Goal: Task Accomplishment & Management: Manage account settings

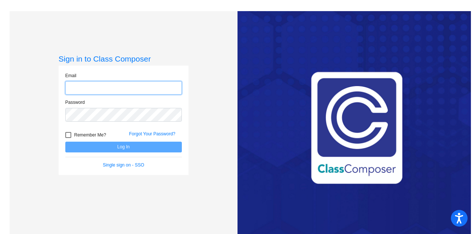
click at [92, 82] on input "email" at bounding box center [123, 88] width 116 height 14
type input "[EMAIL_ADDRESS][DOMAIN_NAME]"
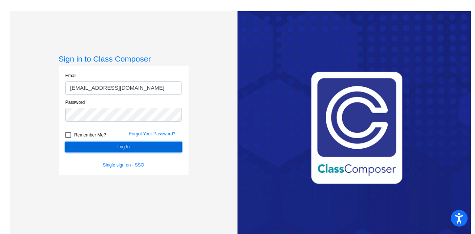
click at [134, 148] on button "Log In" at bounding box center [123, 147] width 116 height 11
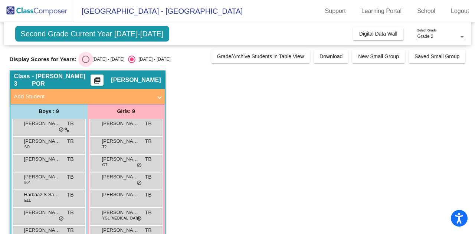
click at [82, 57] on div "Select an option" at bounding box center [85, 59] width 7 height 7
click at [85, 63] on input "[DATE] - [DATE]" at bounding box center [85, 63] width 0 height 0
radio input "true"
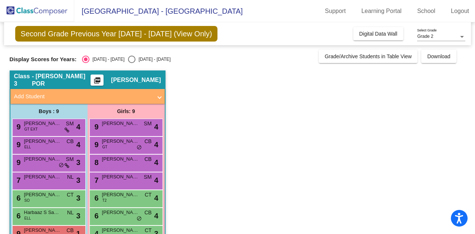
scroll to position [56, 0]
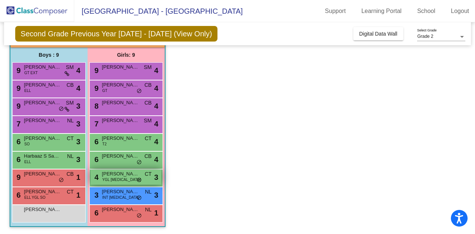
click at [112, 177] on span "YGL [MEDICAL_DATA]" at bounding box center [121, 180] width 38 height 6
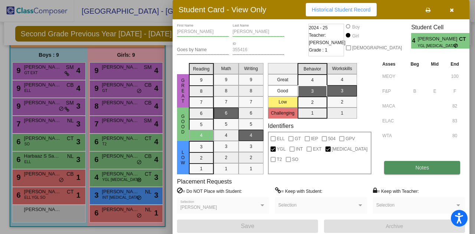
click at [427, 166] on span "Notes" at bounding box center [422, 168] width 14 height 6
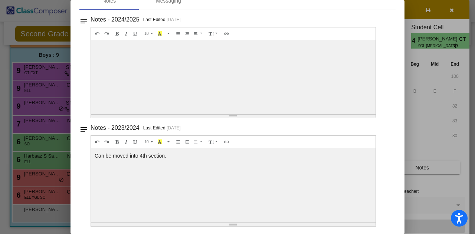
scroll to position [0, 0]
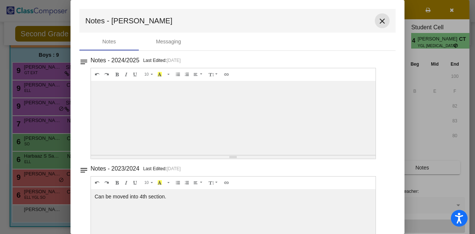
click at [378, 20] on mat-icon "close" at bounding box center [382, 21] width 9 height 9
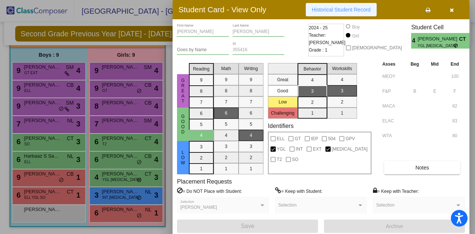
click at [346, 9] on span "Historical Student Record" at bounding box center [340, 10] width 59 height 6
click at [105, 210] on div at bounding box center [237, 117] width 475 height 234
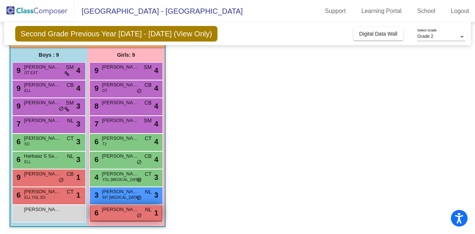
click at [112, 212] on span "[PERSON_NAME]" at bounding box center [120, 209] width 37 height 7
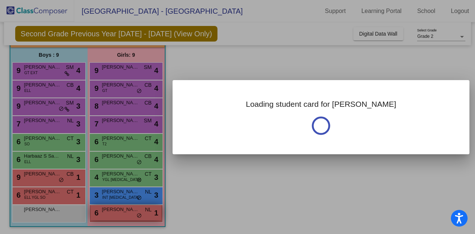
click at [112, 212] on div at bounding box center [237, 117] width 475 height 234
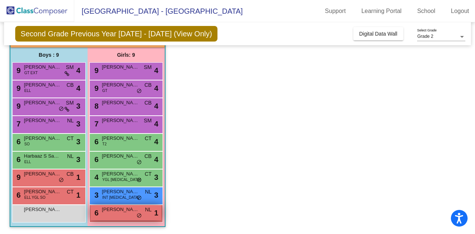
click at [112, 212] on span "[PERSON_NAME]" at bounding box center [120, 209] width 37 height 7
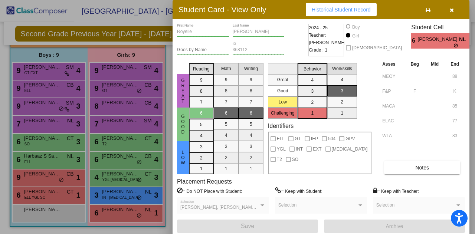
click at [121, 192] on div at bounding box center [237, 117] width 475 height 234
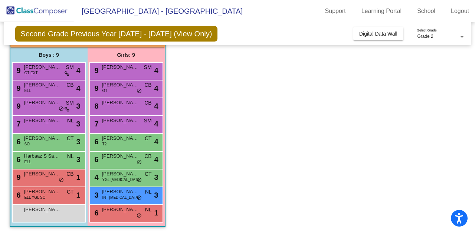
click at [121, 192] on span "[PERSON_NAME]" at bounding box center [120, 191] width 37 height 7
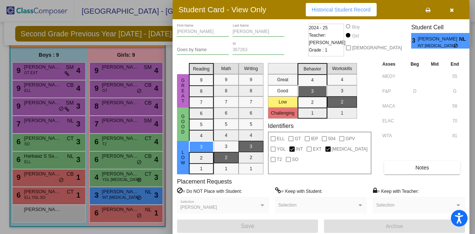
click at [116, 139] on div at bounding box center [237, 117] width 475 height 234
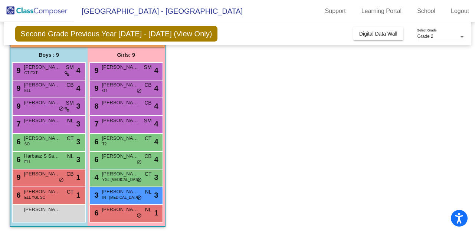
click at [116, 139] on span "[PERSON_NAME]" at bounding box center [120, 138] width 37 height 7
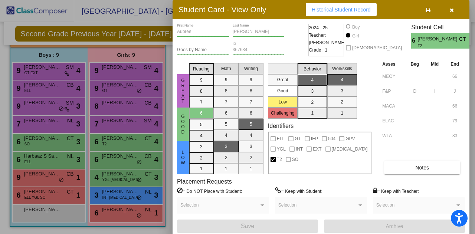
click at [119, 126] on div at bounding box center [237, 117] width 475 height 234
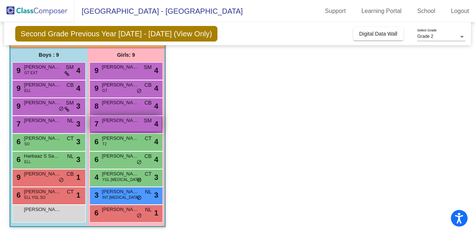
click at [118, 120] on span "[PERSON_NAME]" at bounding box center [120, 120] width 37 height 7
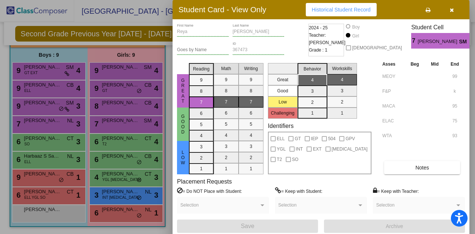
click at [106, 69] on div at bounding box center [237, 117] width 475 height 234
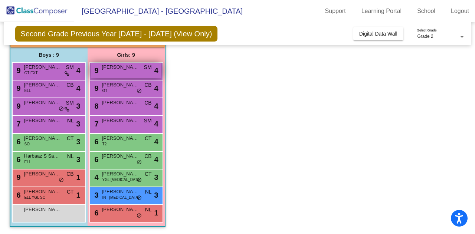
click at [106, 70] on span "[PERSON_NAME]" at bounding box center [120, 66] width 37 height 7
click at [129, 70] on span "[PERSON_NAME]" at bounding box center [120, 66] width 37 height 7
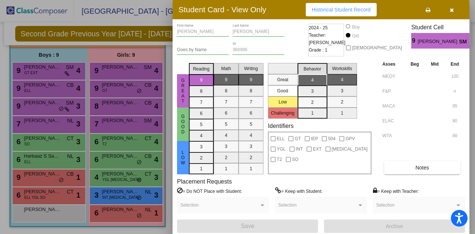
click at [48, 68] on div at bounding box center [237, 117] width 475 height 234
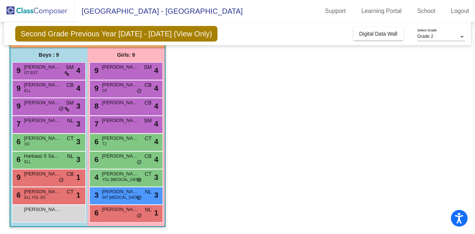
click at [48, 68] on span "[PERSON_NAME]" at bounding box center [42, 66] width 37 height 7
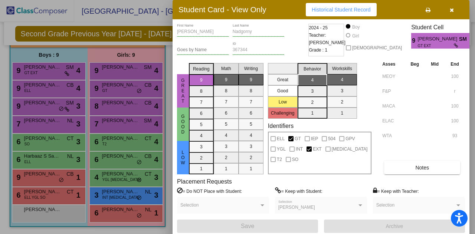
click at [58, 87] on div at bounding box center [237, 117] width 475 height 234
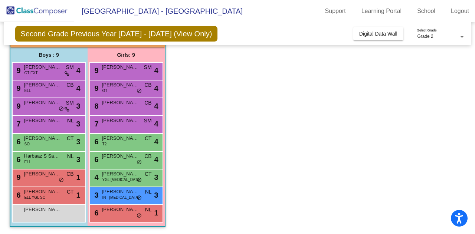
click at [58, 87] on span "[PERSON_NAME]" at bounding box center [42, 84] width 37 height 7
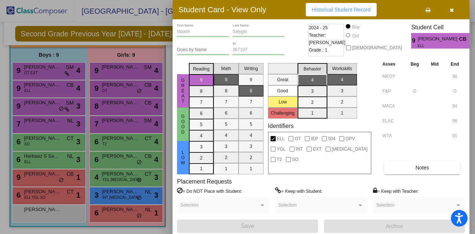
click at [36, 192] on div at bounding box center [237, 117] width 475 height 234
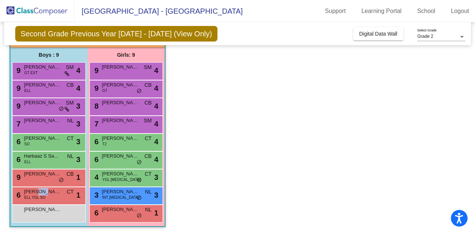
click at [36, 192] on span "[PERSON_NAME]" at bounding box center [42, 191] width 37 height 7
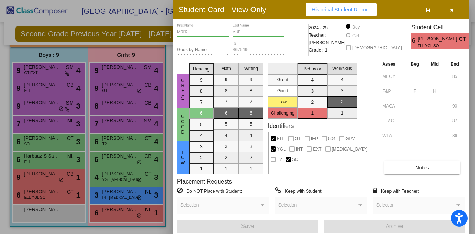
click at [43, 182] on div at bounding box center [237, 117] width 475 height 234
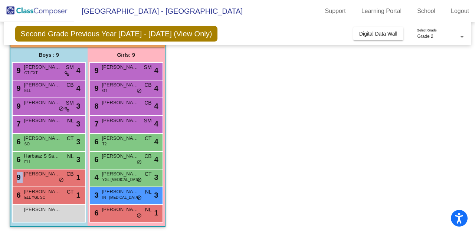
click at [43, 182] on div "9 [PERSON_NAME] CB lock do_not_disturb_alt 1" at bounding box center [48, 176] width 71 height 15
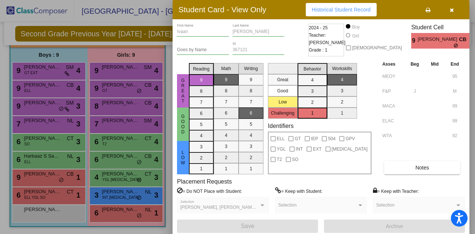
click at [132, 156] on div at bounding box center [237, 117] width 475 height 234
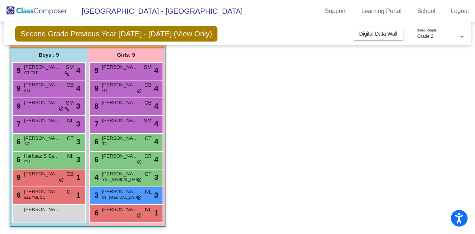
click at [132, 156] on span "[PERSON_NAME]" at bounding box center [120, 155] width 37 height 7
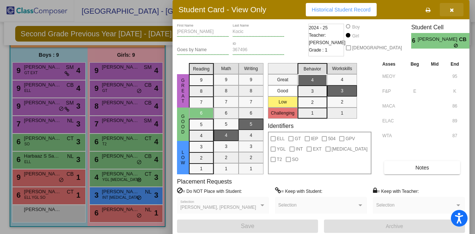
click at [451, 9] on icon "button" at bounding box center [451, 9] width 4 height 5
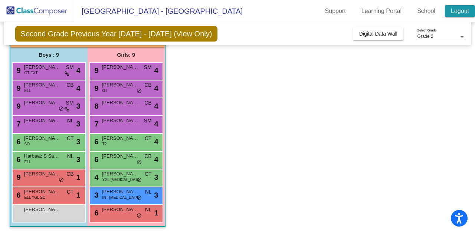
click at [461, 12] on link "Logout" at bounding box center [460, 11] width 30 height 12
